Goal: Book appointment/travel/reservation

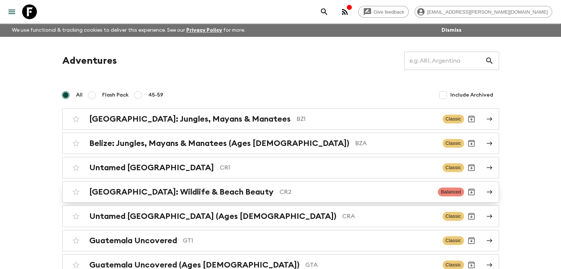
click at [202, 195] on h2 "[GEOGRAPHIC_DATA]: Wildlife & Beach Beauty" at bounding box center [181, 192] width 184 height 10
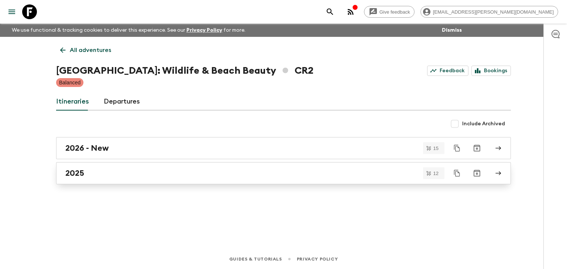
click at [89, 173] on div "2025" at bounding box center [276, 174] width 422 height 10
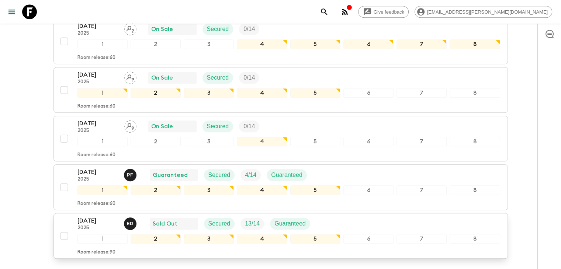
scroll to position [533, 0]
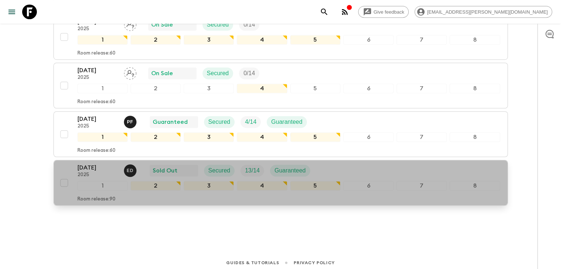
click at [95, 163] on p "[DATE]" at bounding box center [97, 167] width 41 height 9
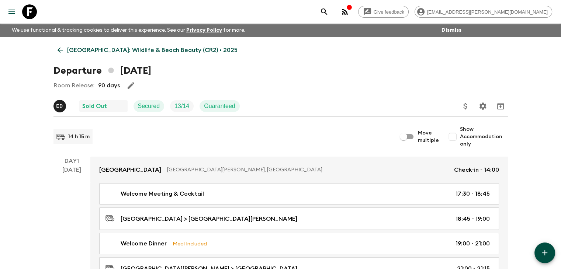
scroll to position [37, 0]
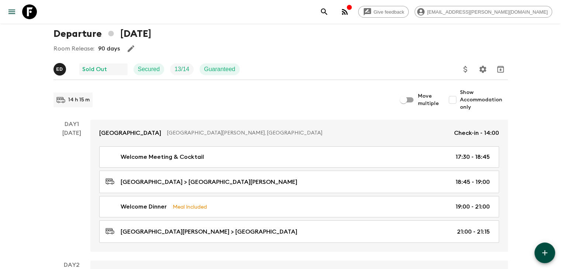
click at [456, 100] on input "Show Accommodation only" at bounding box center [452, 100] width 15 height 15
checkbox input "true"
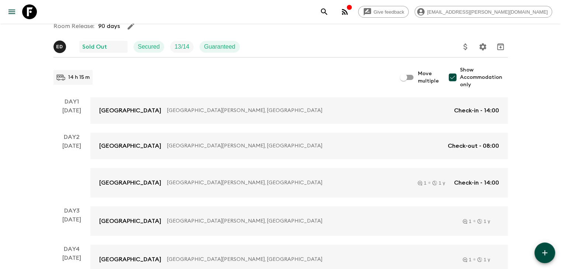
scroll to position [0, 0]
